Goal: Task Accomplishment & Management: Manage account settings

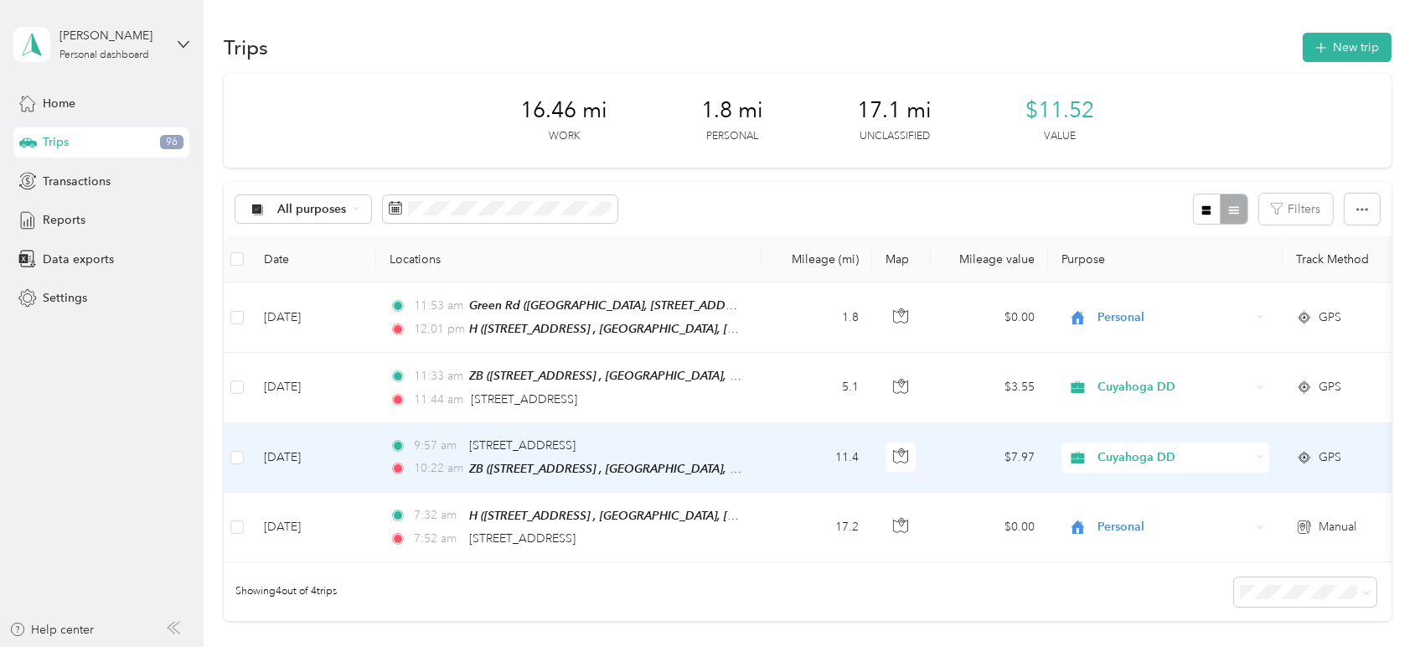
scroll to position [93, 0]
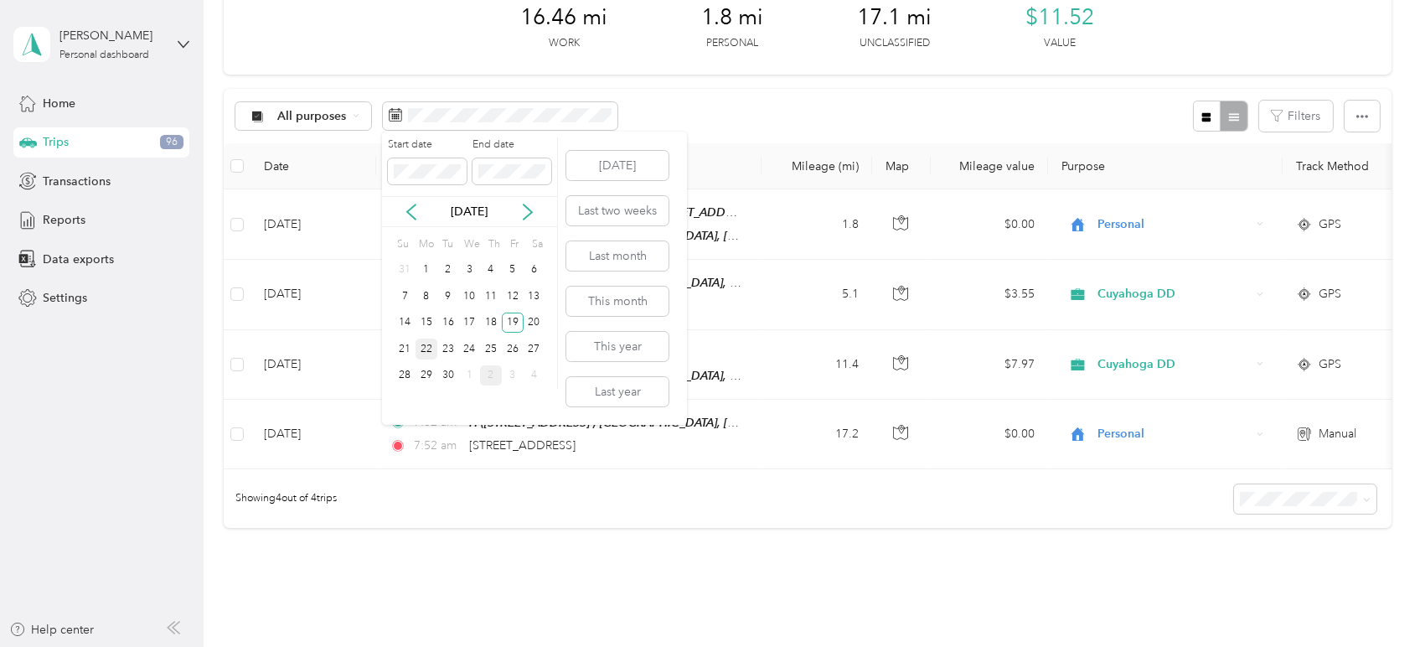
click at [429, 353] on div "22" at bounding box center [426, 348] width 22 height 21
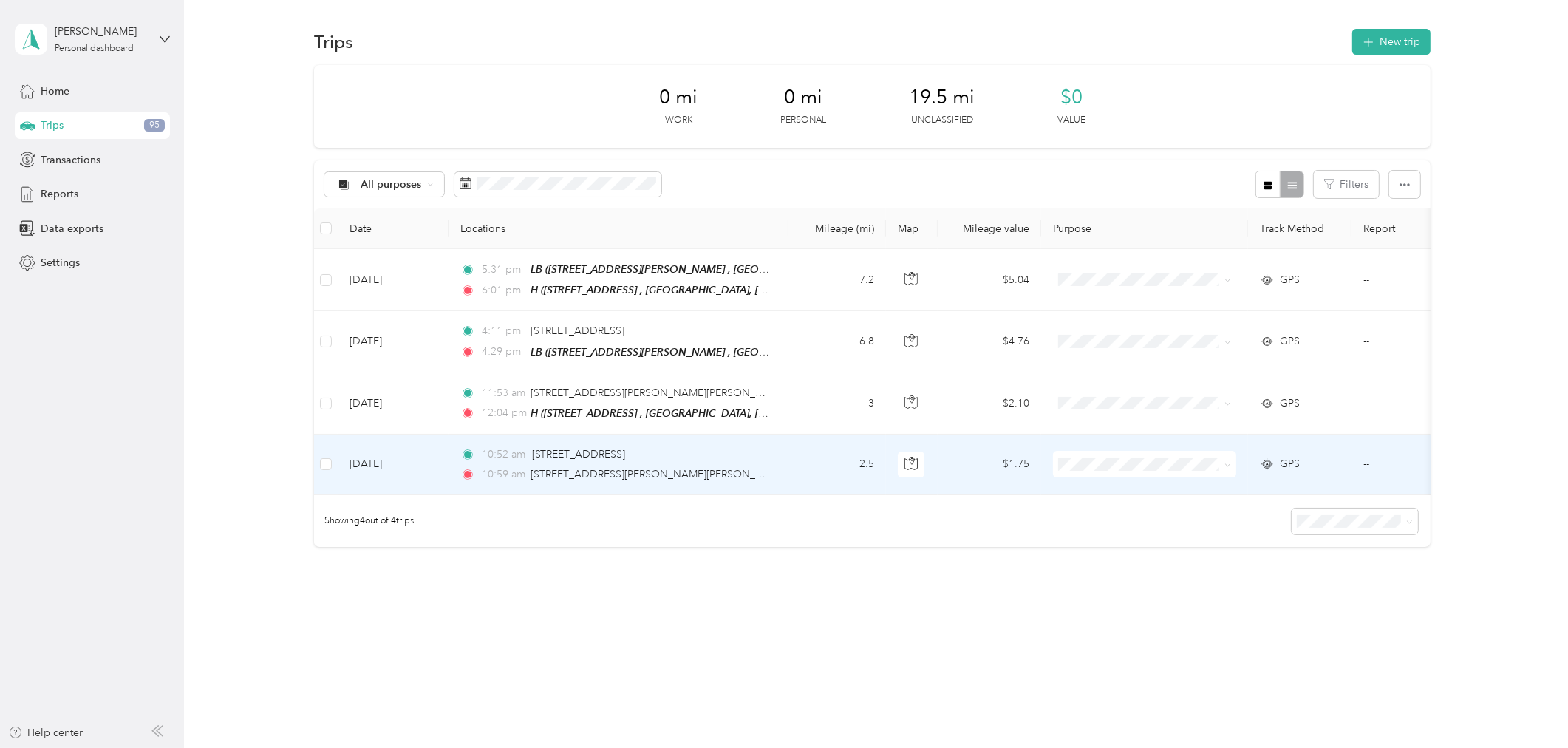
click at [1166, 512] on span "Personal" at bounding box center [1158, 515] width 137 height 16
click at [1252, 471] on td "--" at bounding box center [1419, 465] width 134 height 61
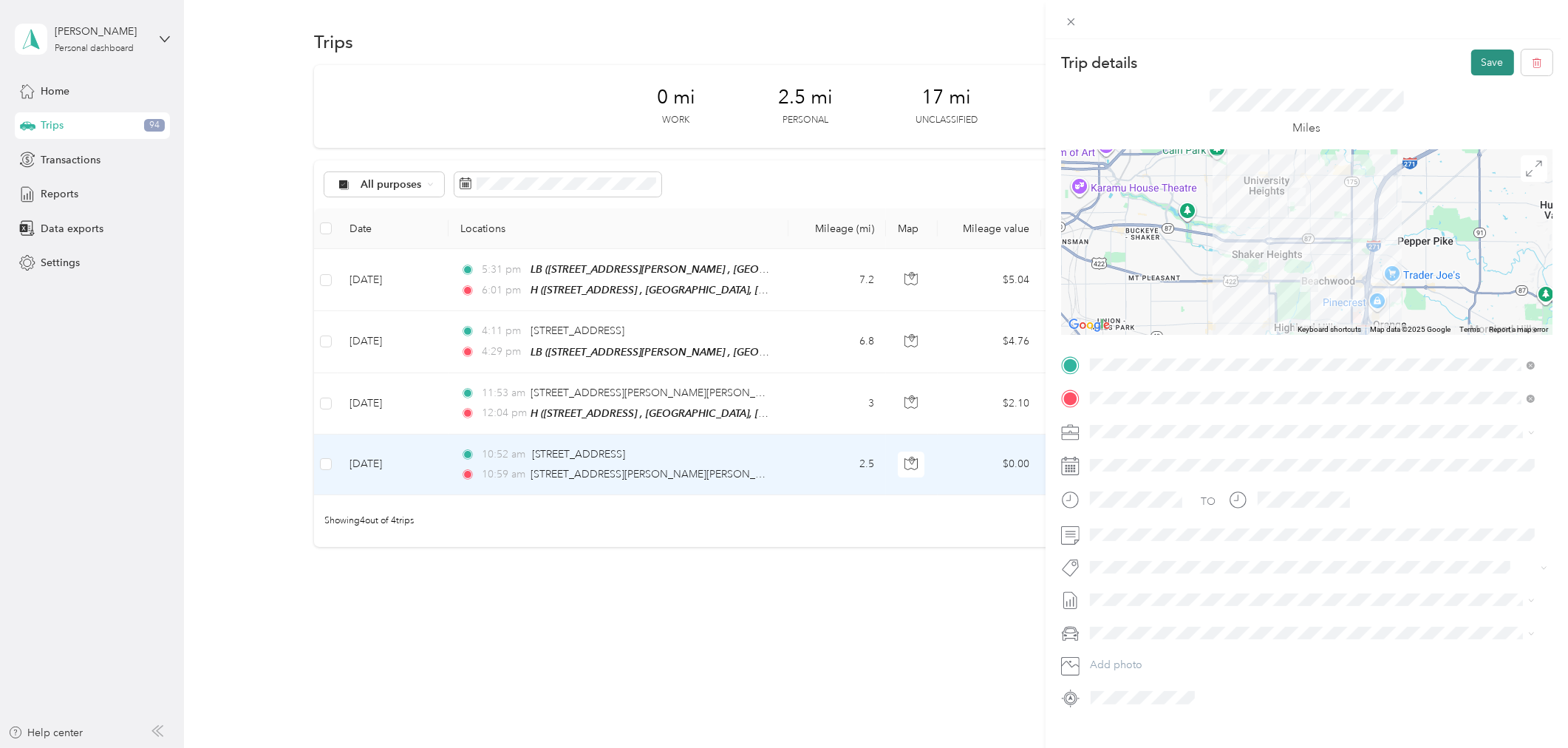
click at [1252, 68] on button "Save" at bounding box center [1493, 62] width 43 height 26
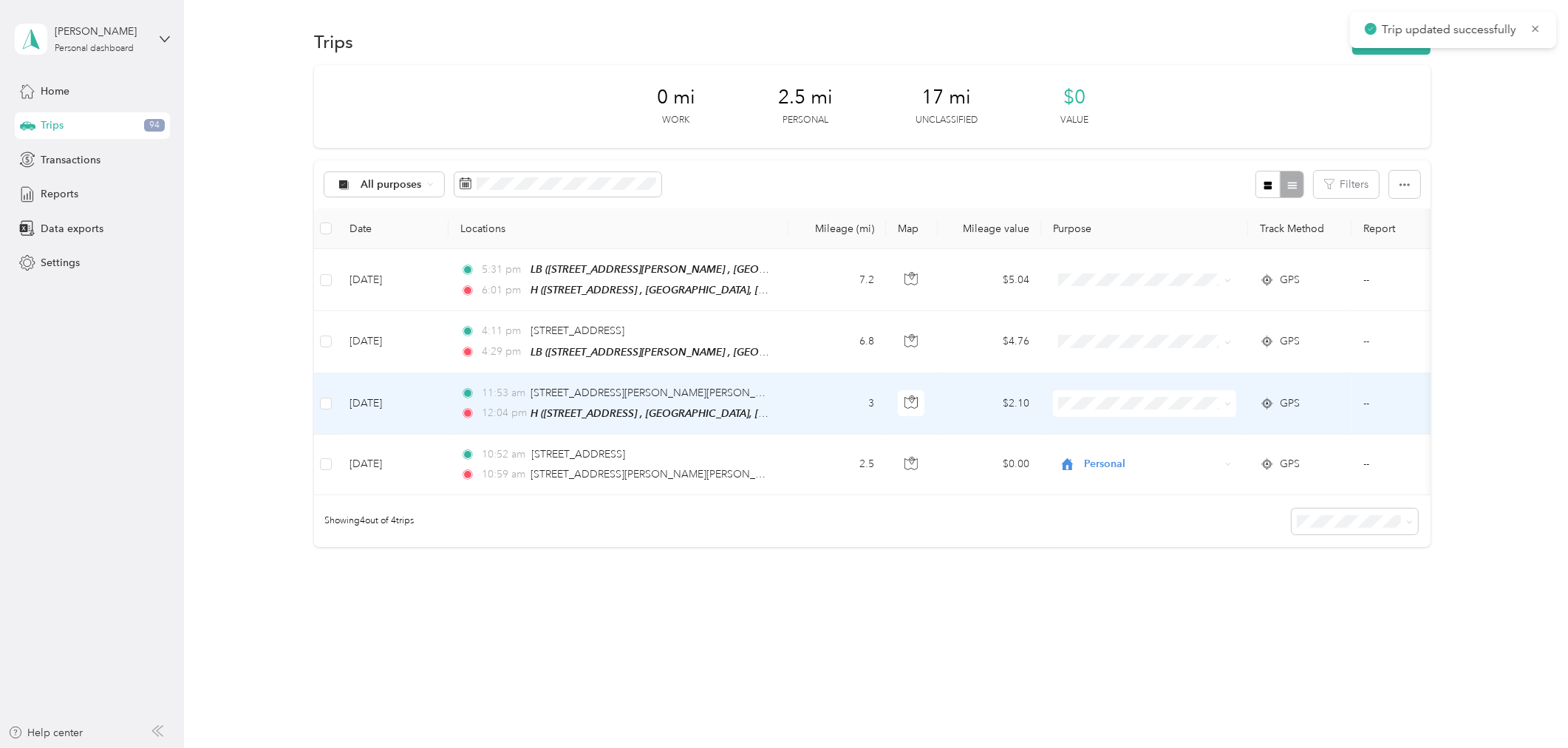
click at [1226, 400] on icon at bounding box center [1228, 404] width 7 height 7
click at [1150, 429] on span "Cuyahoga DD" at bounding box center [1158, 429] width 137 height 16
click at [1252, 423] on td "[DATE]" at bounding box center [1419, 404] width 134 height 62
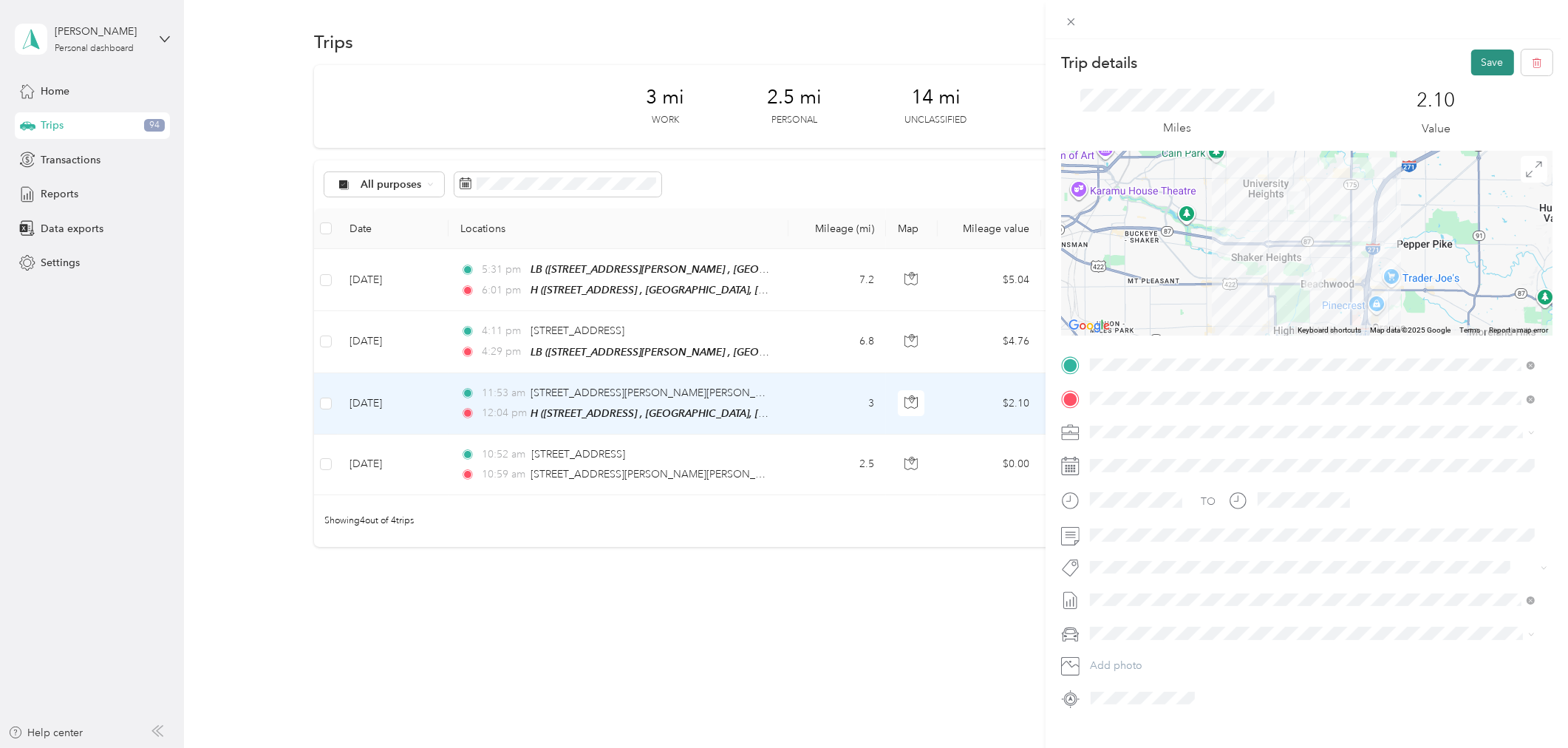
drag, startPoint x: 1498, startPoint y: 53, endPoint x: 1488, endPoint y: 57, distance: 10.8
click at [1252, 54] on button "Save" at bounding box center [1493, 62] width 43 height 26
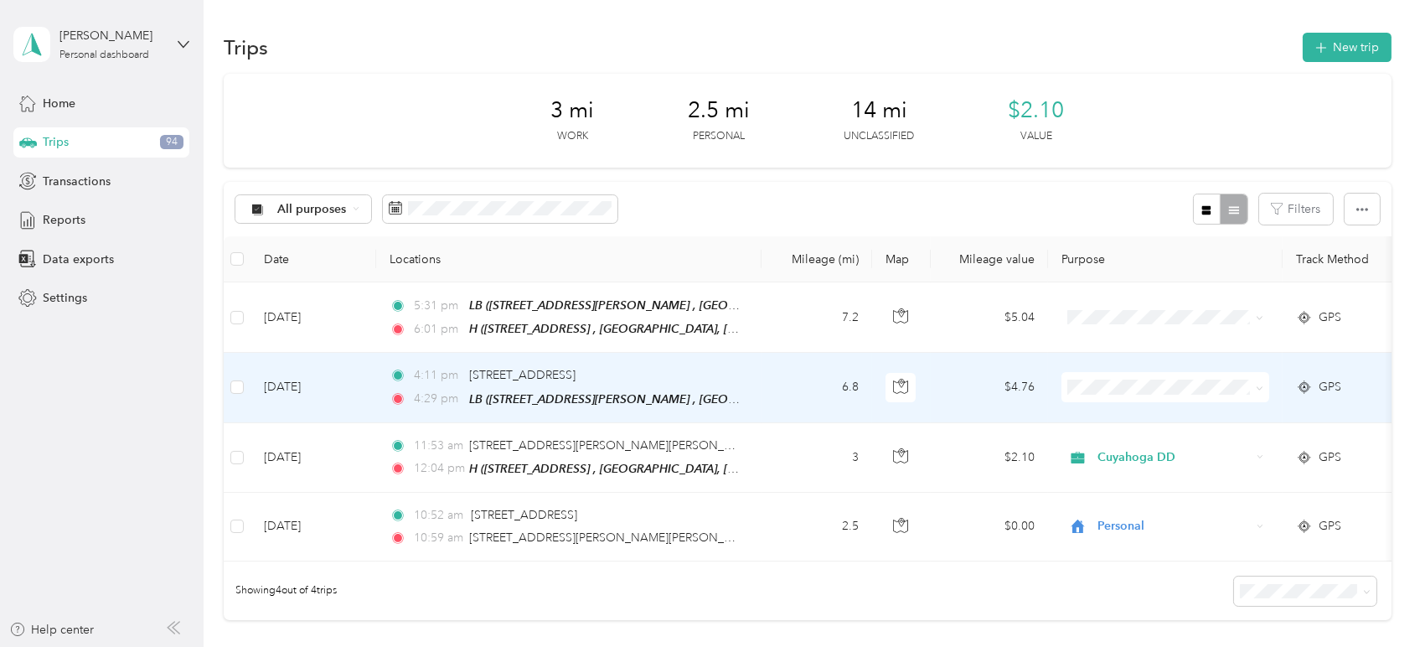
click at [1256, 389] on icon at bounding box center [1260, 388] width 8 height 8
drag, startPoint x: 1174, startPoint y: 418, endPoint x: 1182, endPoint y: 413, distance: 9.1
click at [1180, 414] on span "Cuyahoga DD" at bounding box center [1180, 414] width 155 height 18
click at [974, 396] on td "$4.76" at bounding box center [989, 388] width 117 height 70
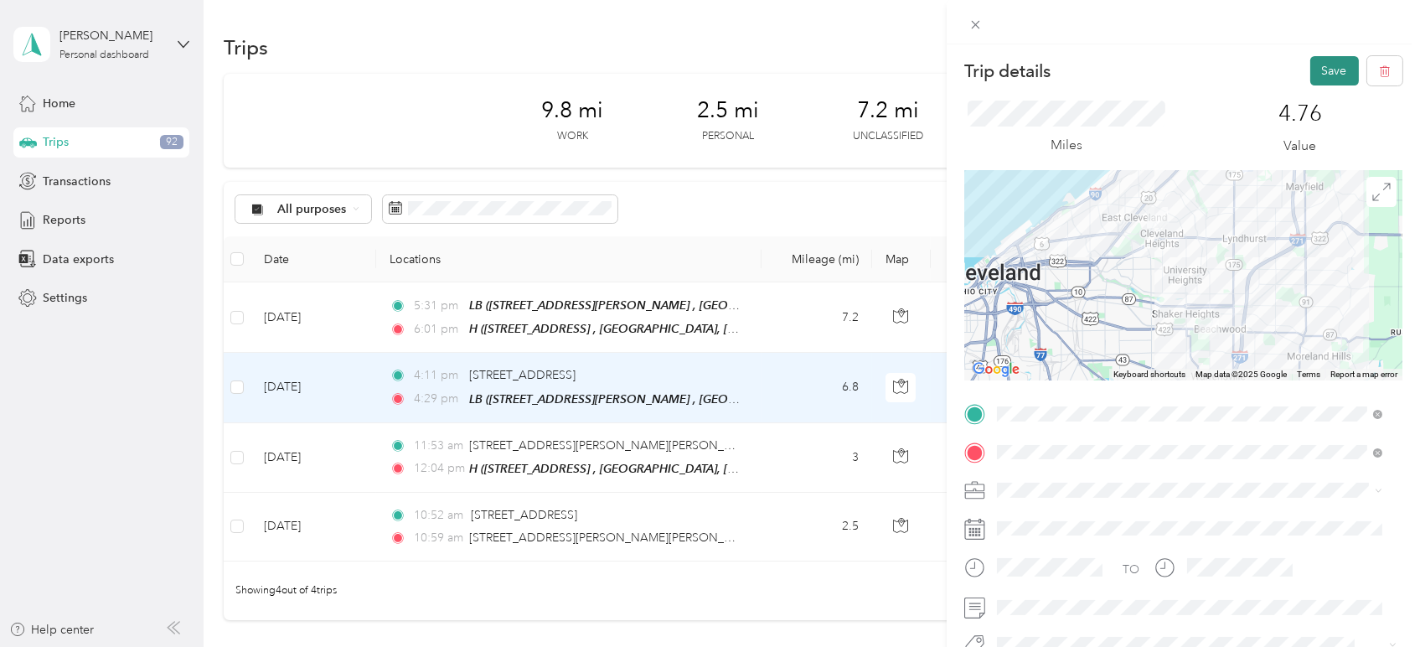
click at [1323, 58] on button "Save" at bounding box center [1334, 70] width 49 height 29
